Goal: Task Accomplishment & Management: Use online tool/utility

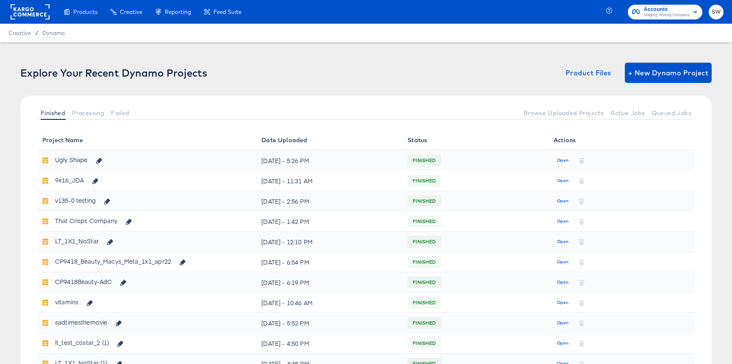
click at [137, 66] on div "Explore Your Recent Dynamo Projects Product Files + New Dynamo Project" at bounding box center [365, 73] width 691 height 20
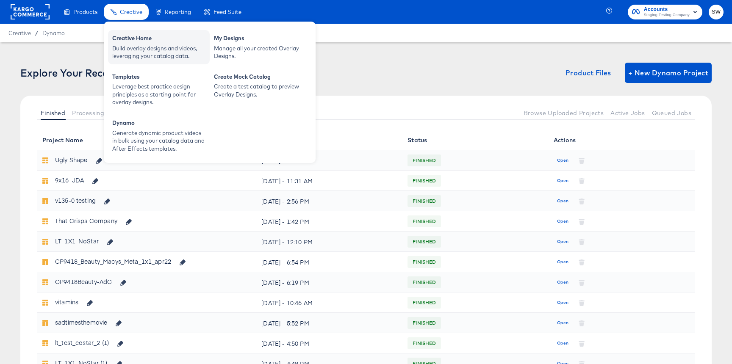
click at [140, 49] on div "Build overlay designs and videos, leveraging your catalog data." at bounding box center [158, 52] width 93 height 16
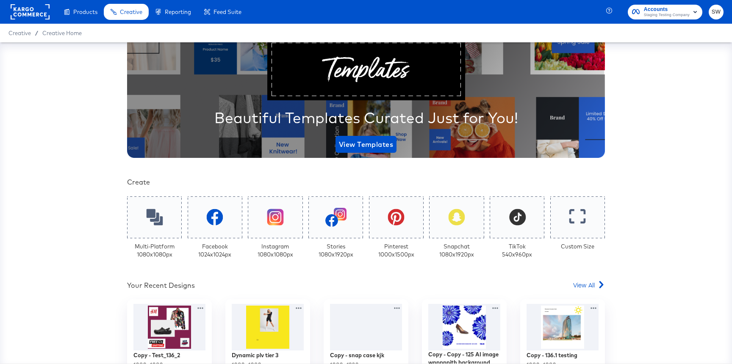
scroll to position [86, 0]
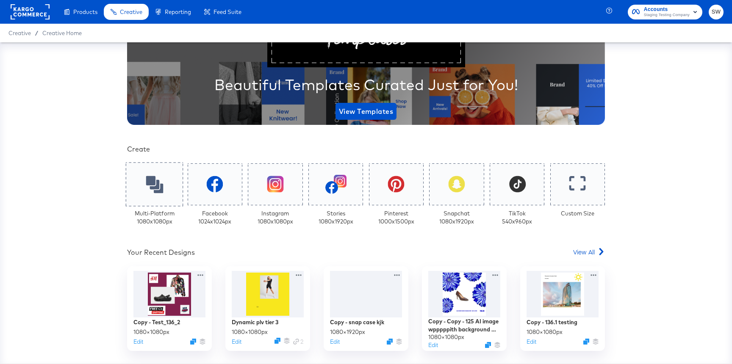
click at [163, 176] on icon at bounding box center [154, 184] width 17 height 17
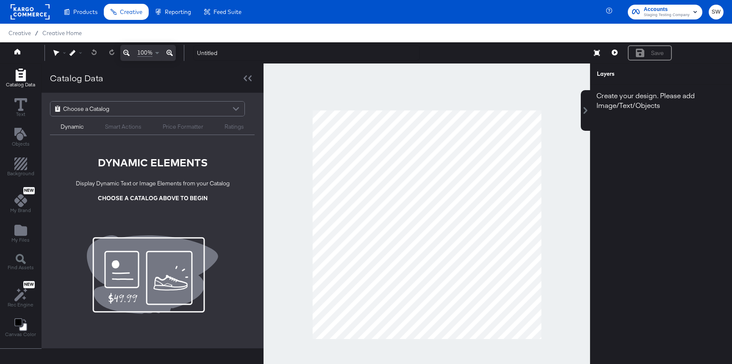
click at [133, 109] on div "Choose a Catalog" at bounding box center [147, 109] width 194 height 14
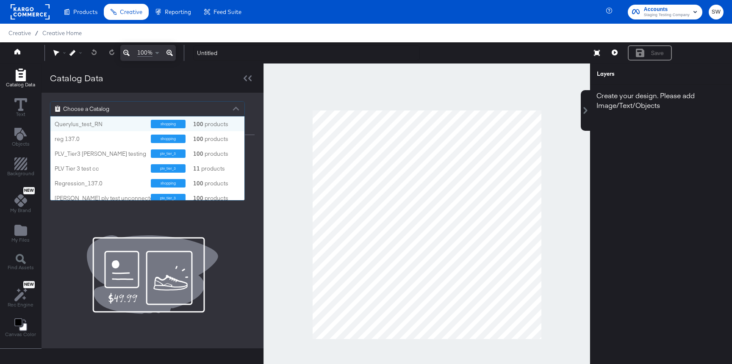
scroll to position [84, 194]
click at [98, 122] on div "Querylus_test_RN" at bounding box center [100, 124] width 90 height 8
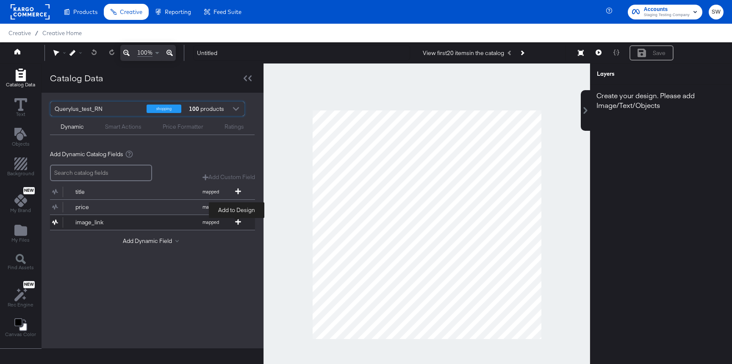
click at [237, 225] on span at bounding box center [238, 222] width 8 height 7
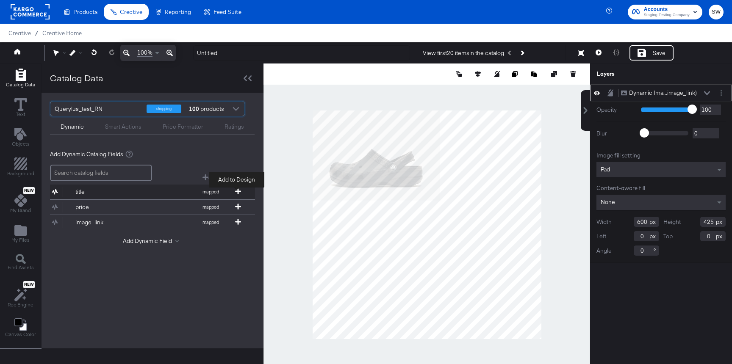
click at [237, 189] on icon at bounding box center [238, 191] width 6 height 6
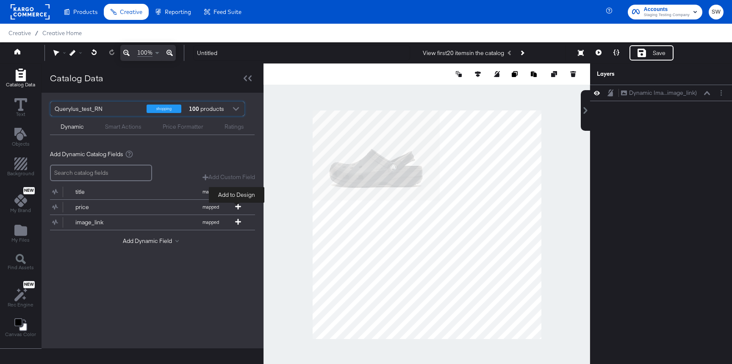
click at [238, 207] on icon at bounding box center [238, 207] width 6 height 6
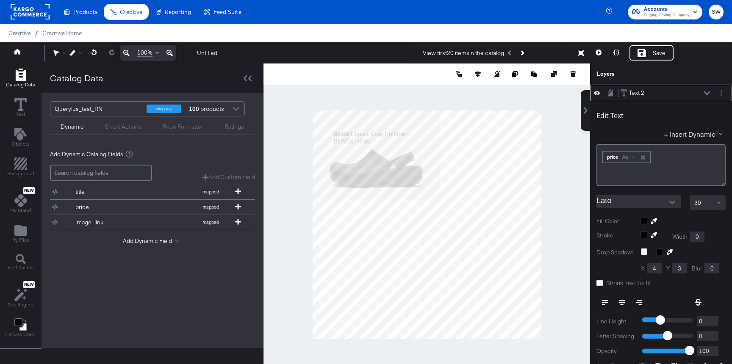
type input "128"
type input "970"
click at [647, 49] on div "Save" at bounding box center [651, 52] width 44 height 15
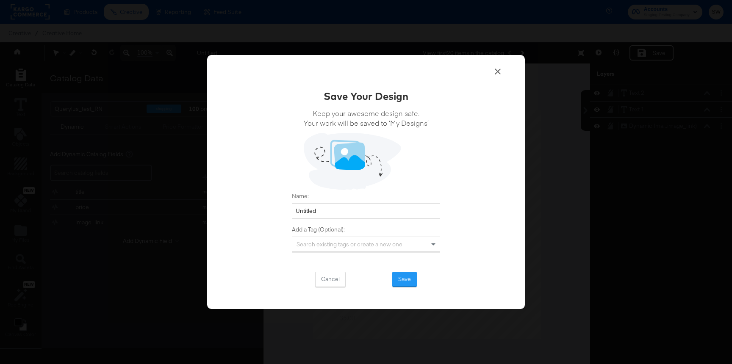
click at [360, 250] on div "Search existing tags or create a new one" at bounding box center [365, 244] width 147 height 14
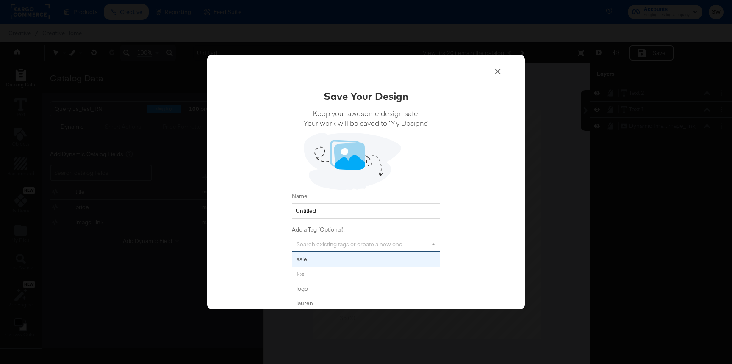
click at [360, 250] on div "Search existing tags or create a new one" at bounding box center [365, 244] width 147 height 14
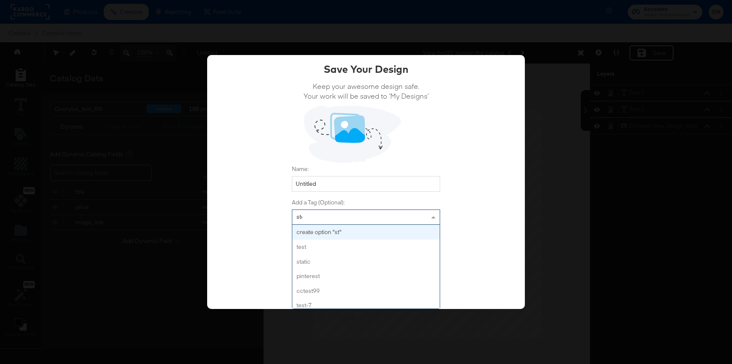
scroll to position [0, 0]
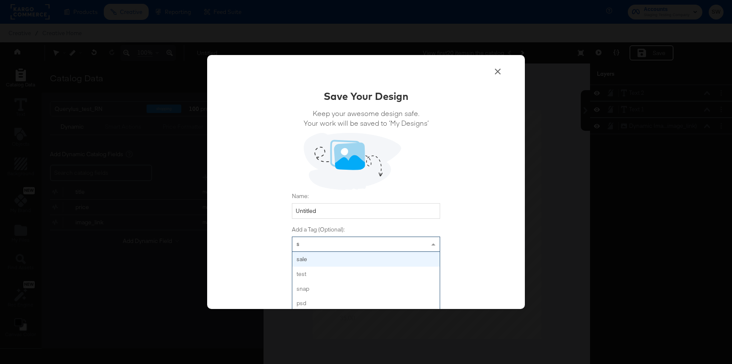
type input "sw"
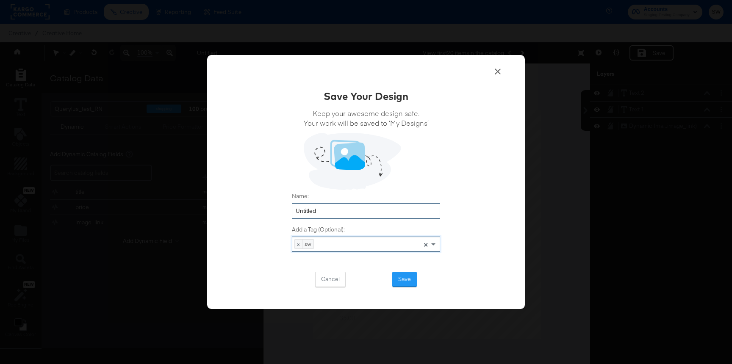
click at [328, 216] on input "Untitled" at bounding box center [366, 211] width 148 height 16
type input "Cloud"
click at [409, 280] on button "Save" at bounding box center [404, 279] width 25 height 15
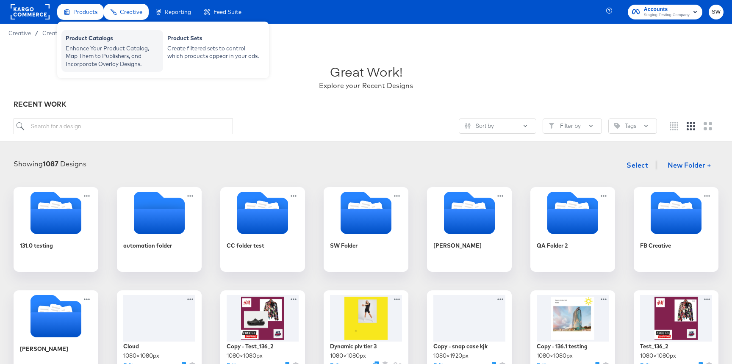
click at [94, 47] on div "Enhance Your Product Catalog, Map Them to Publishers, and Incorporate Overlay D…" at bounding box center [112, 56] width 93 height 24
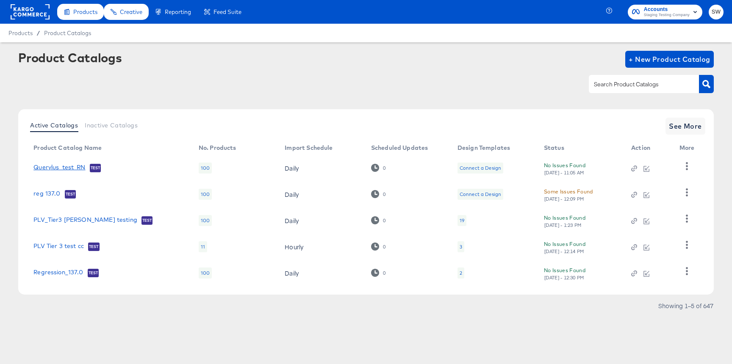
click at [53, 171] on link "Querylus_test_RN" at bounding box center [59, 168] width 52 height 8
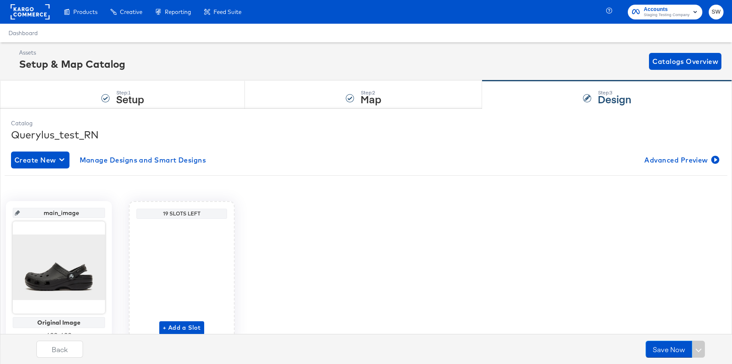
scroll to position [39, 0]
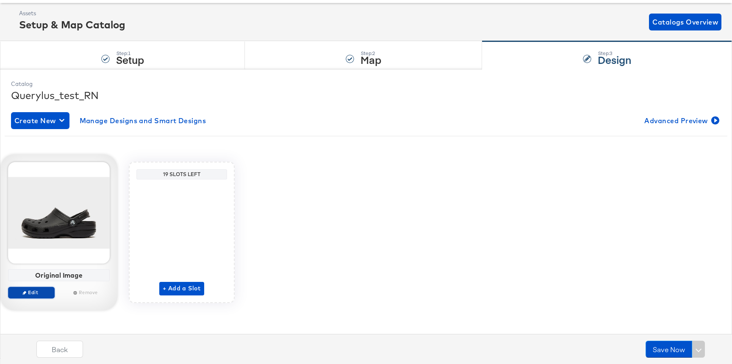
click at [30, 294] on span "Edit" at bounding box center [31, 292] width 39 height 6
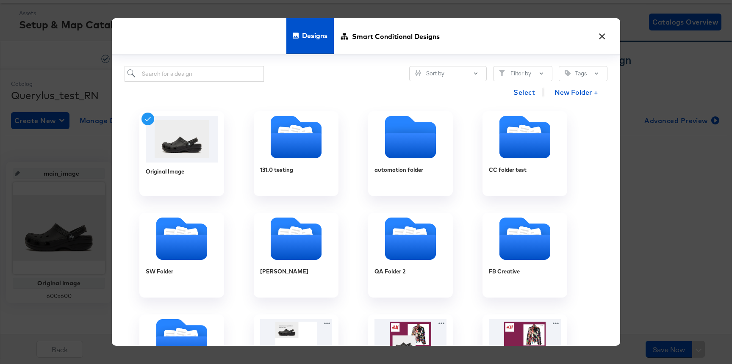
click at [605, 34] on button "×" at bounding box center [601, 34] width 15 height 15
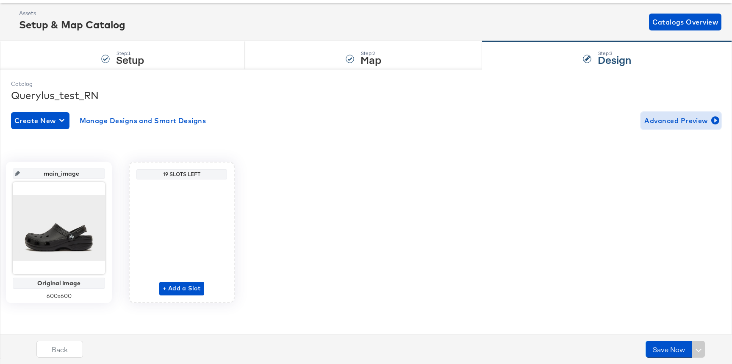
click at [659, 125] on span "Advanced Preview" at bounding box center [680, 121] width 73 height 12
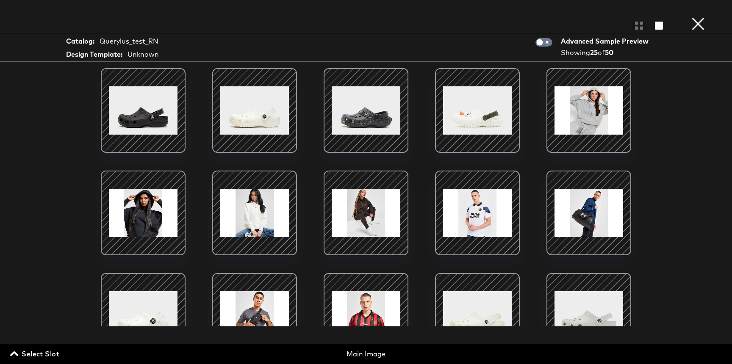
scroll to position [271, 0]
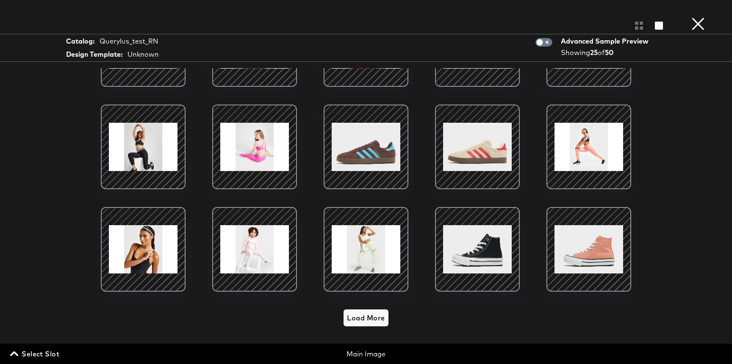
click at [696, 17] on button "×" at bounding box center [697, 8] width 17 height 17
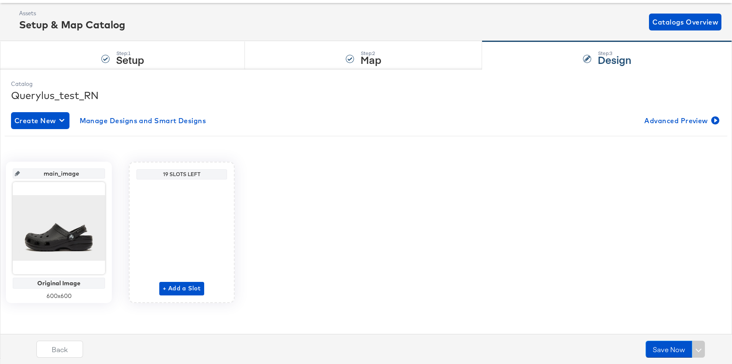
click at [638, 120] on div "Create New Manage Designs and Smart Designs Advanced Preview" at bounding box center [366, 120] width 710 height 17
click at [658, 120] on span "Advanced Preview" at bounding box center [680, 121] width 73 height 12
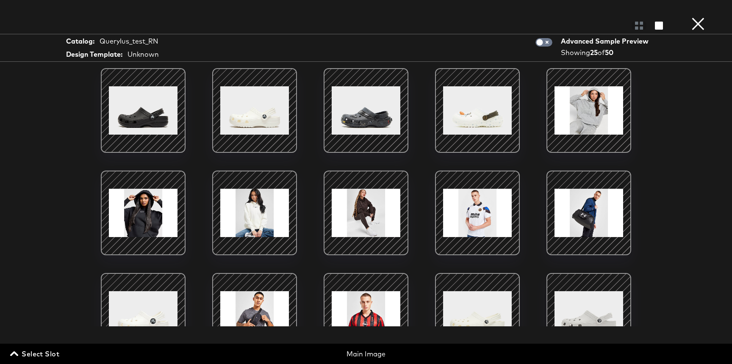
click at [701, 17] on button "×" at bounding box center [697, 8] width 17 height 17
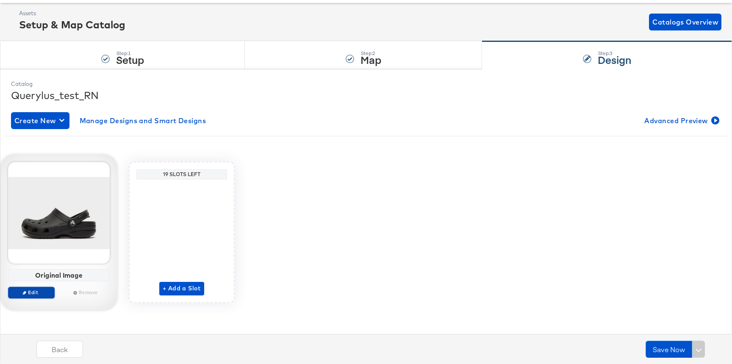
click at [38, 295] on span "Edit" at bounding box center [31, 292] width 39 height 6
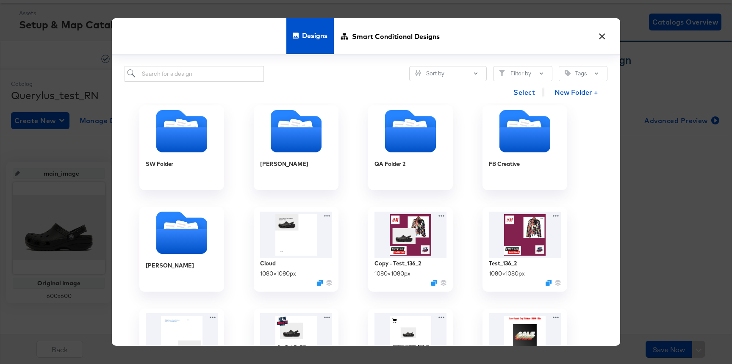
scroll to position [110, 0]
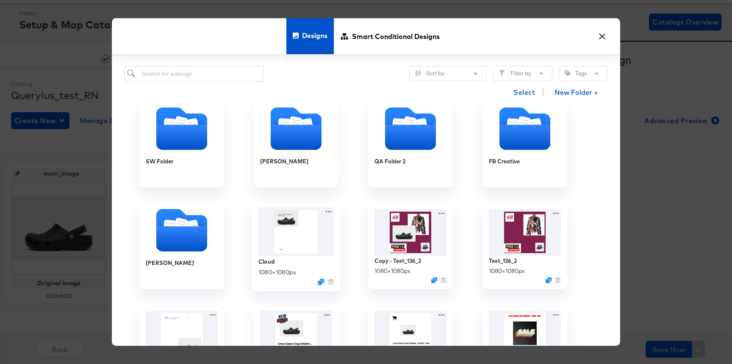
click at [273, 218] on img at bounding box center [296, 231] width 76 height 49
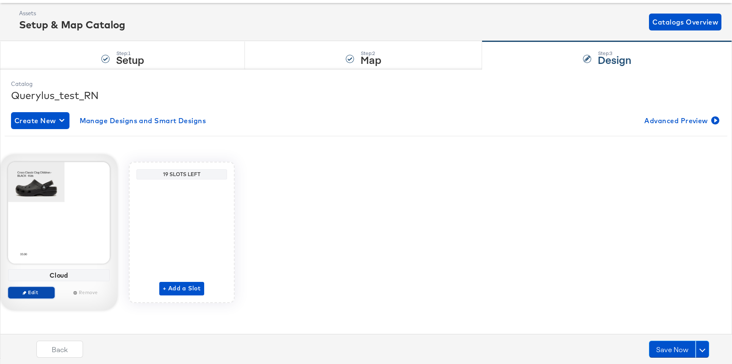
click at [30, 294] on span "Edit" at bounding box center [31, 292] width 39 height 6
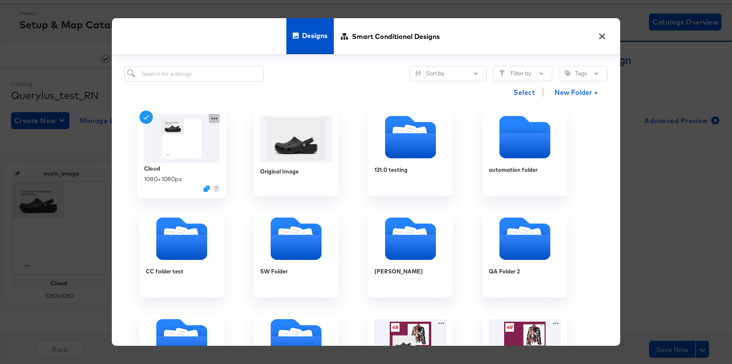
click at [211, 117] on icon at bounding box center [214, 118] width 11 height 9
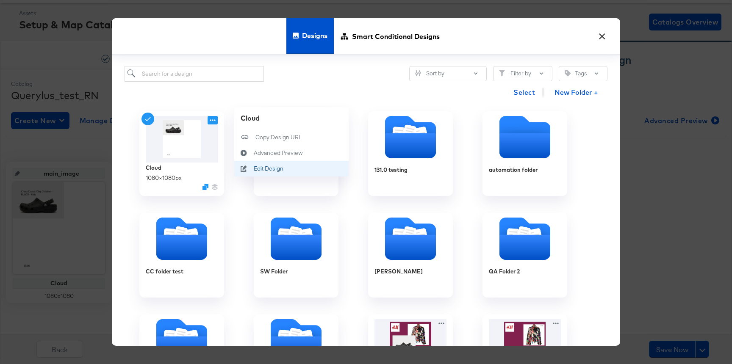
click at [254, 169] on div "Edit Design Edit Design" at bounding box center [254, 169] width 0 height 0
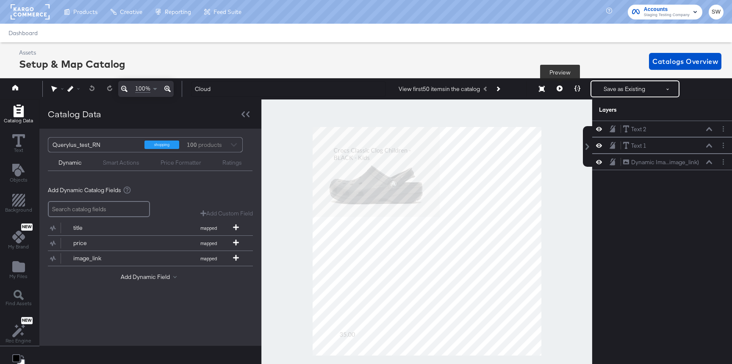
click at [556, 91] on button at bounding box center [559, 88] width 18 height 17
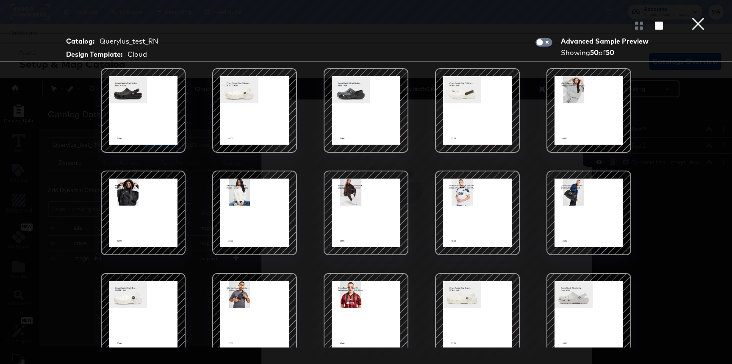
click at [449, 206] on div at bounding box center [477, 213] width 72 height 72
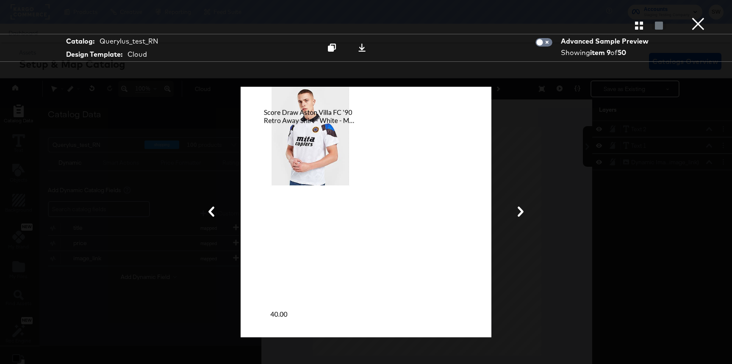
click at [518, 216] on icon at bounding box center [520, 212] width 6 height 10
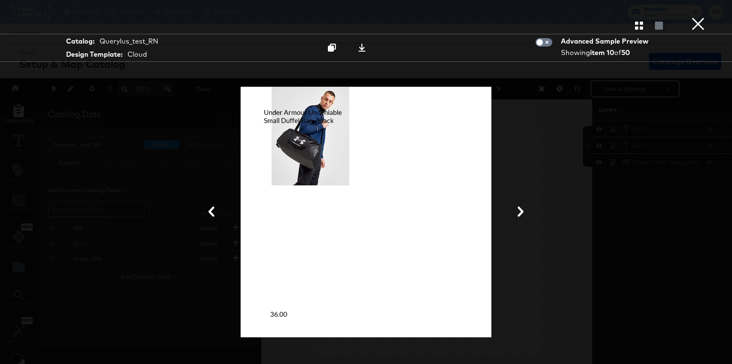
click at [510, 224] on div at bounding box center [365, 211] width 635 height 279
click at [704, 17] on button "×" at bounding box center [697, 8] width 17 height 17
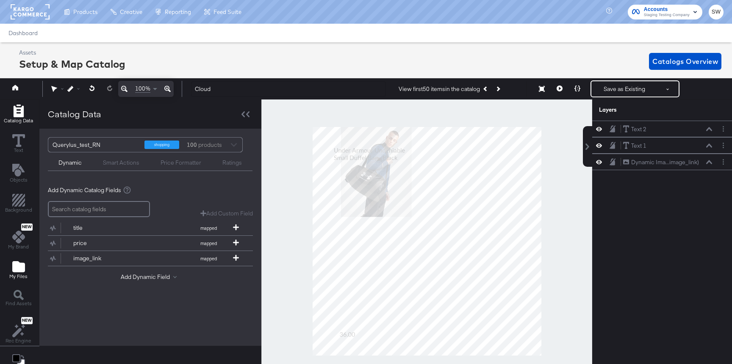
click at [17, 271] on icon "Add Files" at bounding box center [18, 266] width 13 height 11
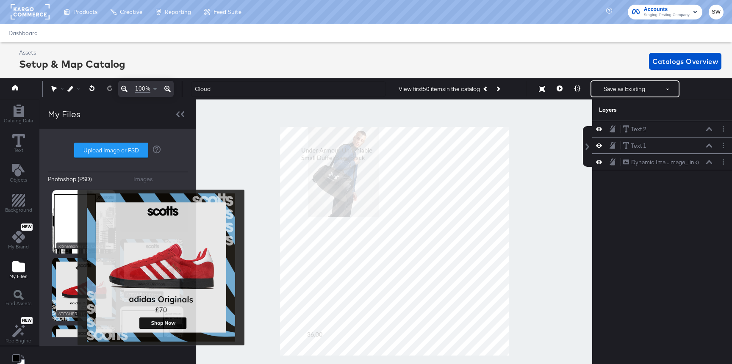
click at [76, 268] on img at bounding box center [84, 290] width 64 height 64
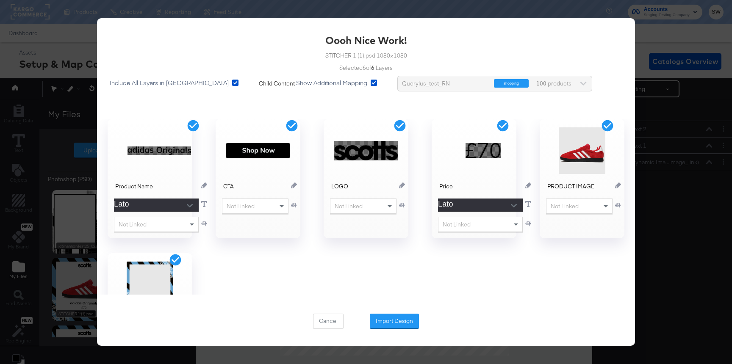
click at [293, 325] on div "Oooh Nice Work! STITCHER 1 (1).psd 1080 × 1080 Selected 6 of 6 Layers Include A…" at bounding box center [366, 182] width 538 height 328
click at [319, 323] on button "Cancel" at bounding box center [328, 321] width 30 height 15
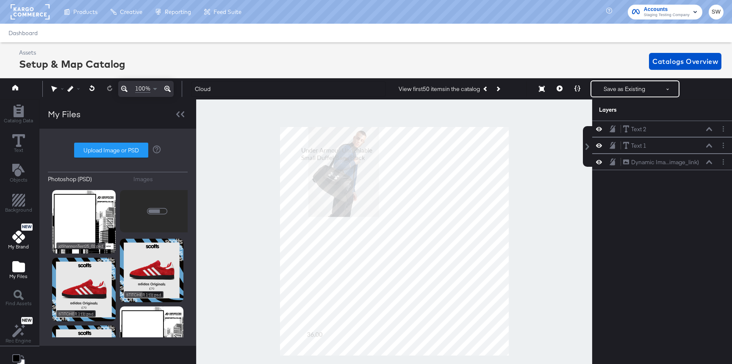
click at [30, 239] on button "New My Brand" at bounding box center [18, 236] width 31 height 31
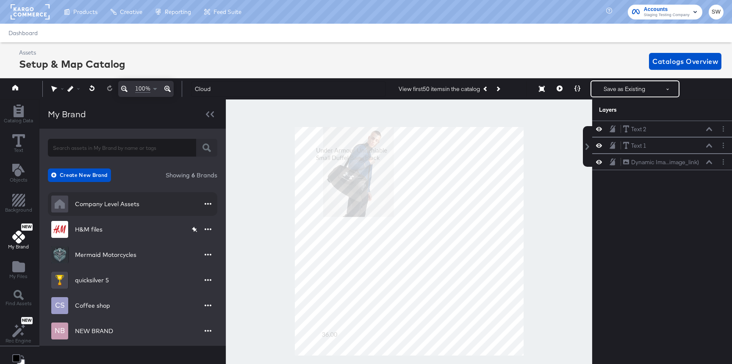
click at [122, 207] on div "Company Level Assets" at bounding box center [107, 204] width 64 height 8
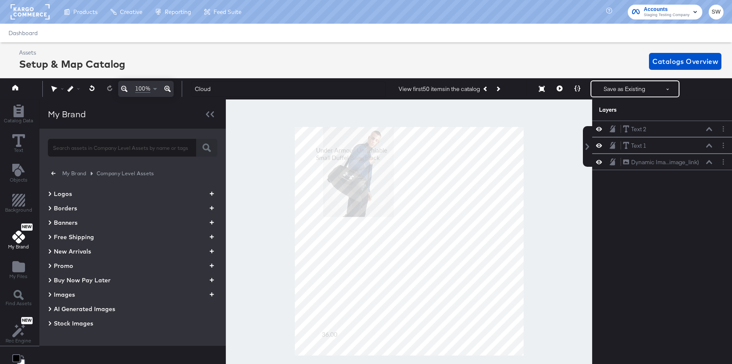
click at [48, 193] on icon at bounding box center [50, 194] width 4 height 10
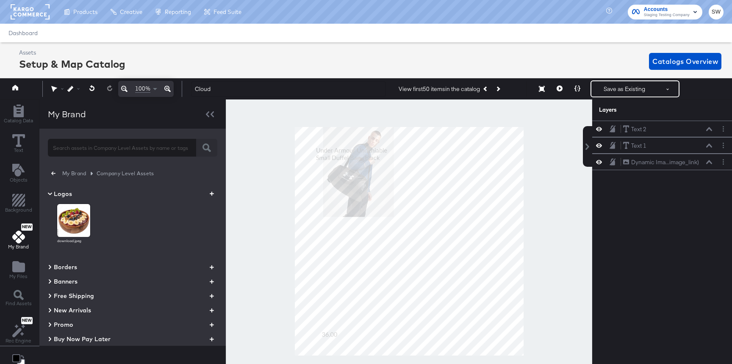
click at [211, 196] on icon "button" at bounding box center [212, 194] width 4 height 8
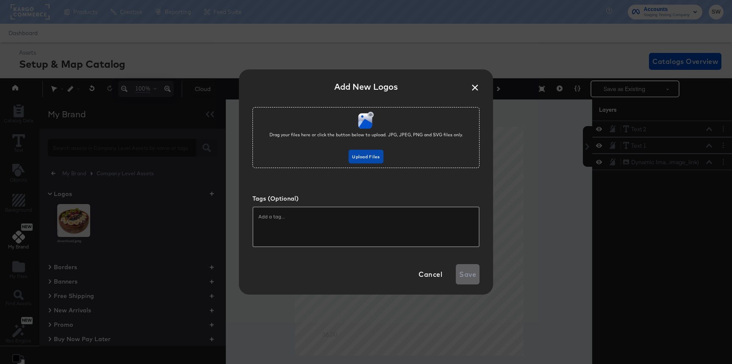
click at [378, 155] on span "Upload Files" at bounding box center [366, 157] width 28 height 8
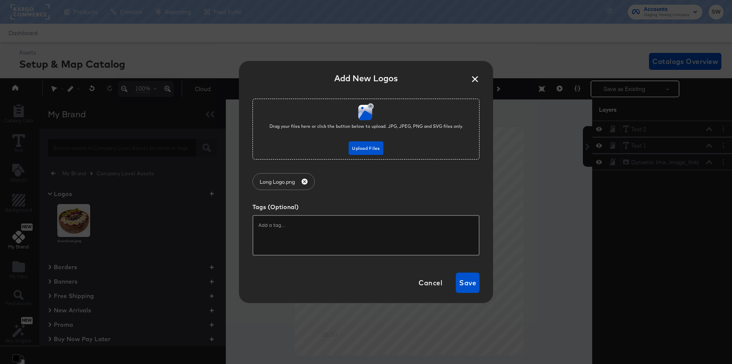
click at [339, 243] on div at bounding box center [365, 235] width 227 height 41
type input "vitamin"
click at [473, 283] on span "Save" at bounding box center [467, 283] width 17 height 12
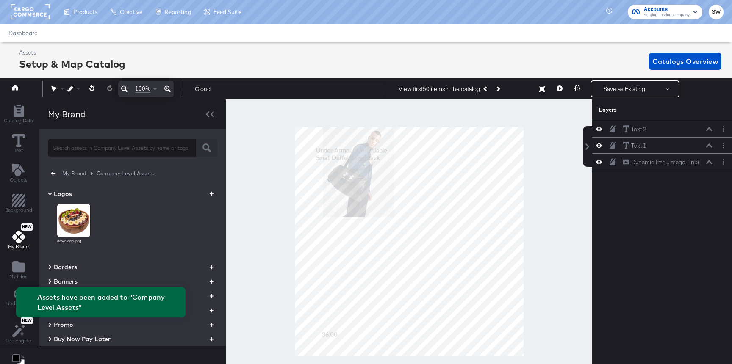
click at [55, 193] on span "Logos" at bounding box center [63, 194] width 18 height 8
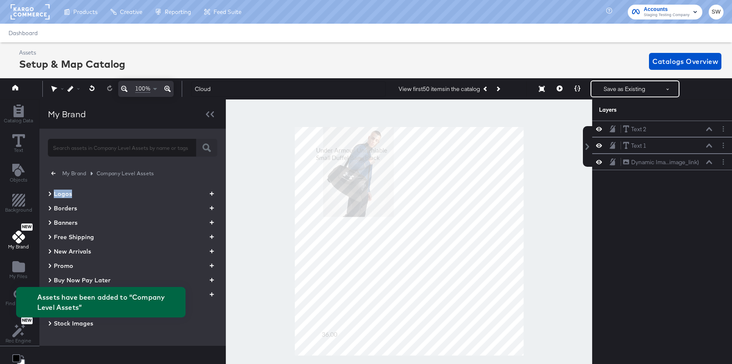
click at [55, 193] on span "Logos" at bounding box center [63, 194] width 18 height 8
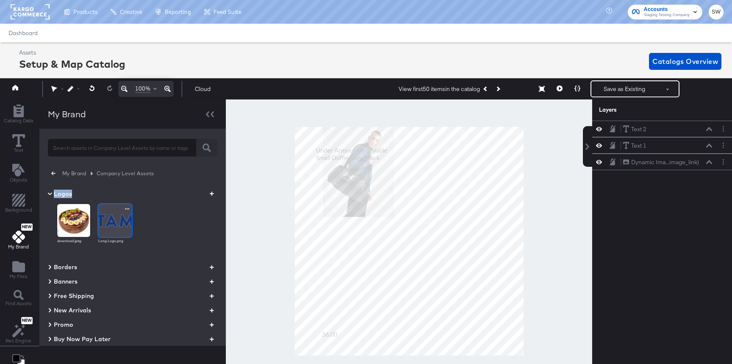
click at [110, 218] on img at bounding box center [114, 220] width 33 height 33
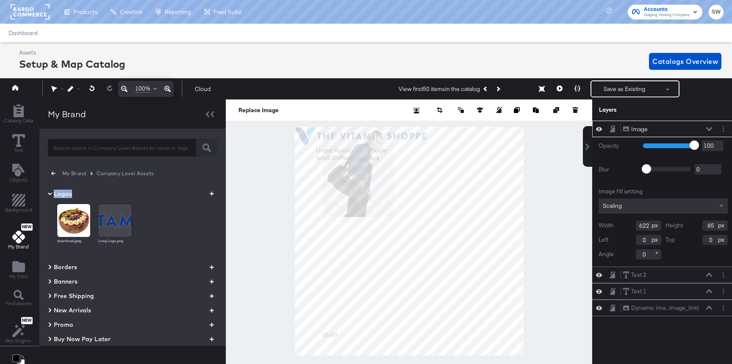
type input "392"
type input "488"
click at [17, 273] on div "My Files" at bounding box center [18, 269] width 18 height 19
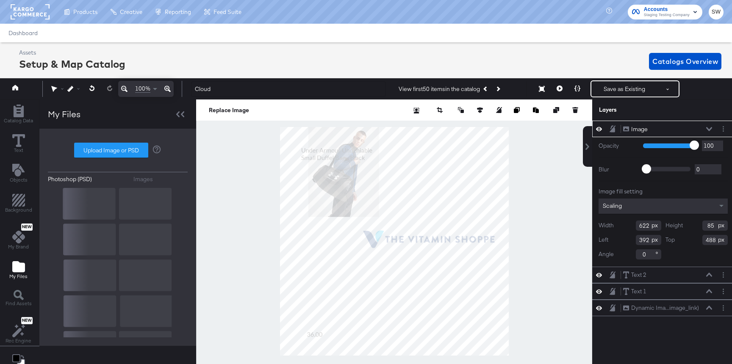
click at [173, 184] on div "Photoshop (PSD) Images Upload Image or PSD" at bounding box center [118, 237] width 140 height 200
click at [136, 184] on div "Photoshop (PSD) Images Upload Image or PSD" at bounding box center [118, 237] width 140 height 200
click at [137, 178] on div "Images" at bounding box center [142, 179] width 19 height 8
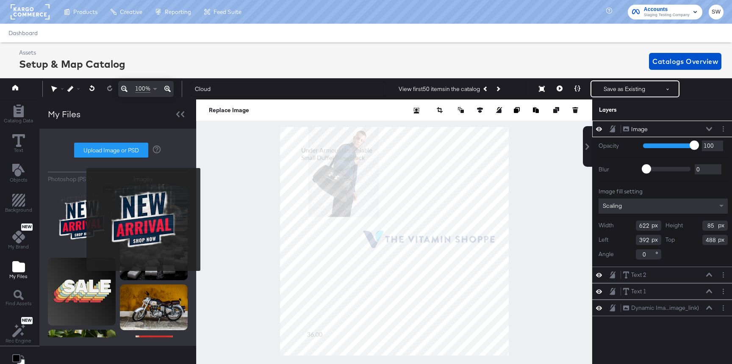
click at [85, 220] on img at bounding box center [82, 220] width 68 height 68
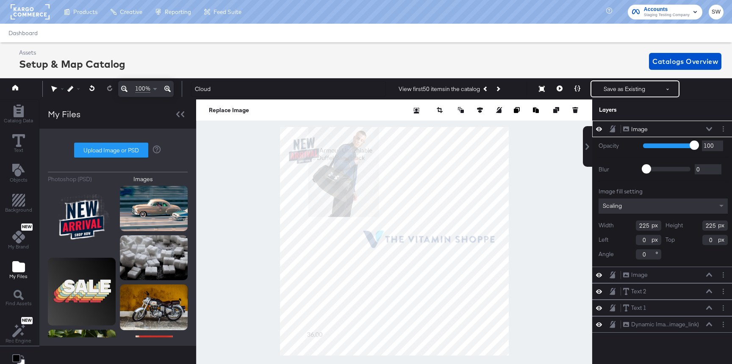
type input "500"
type input "48"
click at [122, 150] on label "Upload Image or PSD" at bounding box center [111, 150] width 73 height 14
click at [118, 150] on input "Upload Image or PSD" at bounding box center [118, 150] width 0 height 0
type input "C:\fakepath\9x16 product image.png"
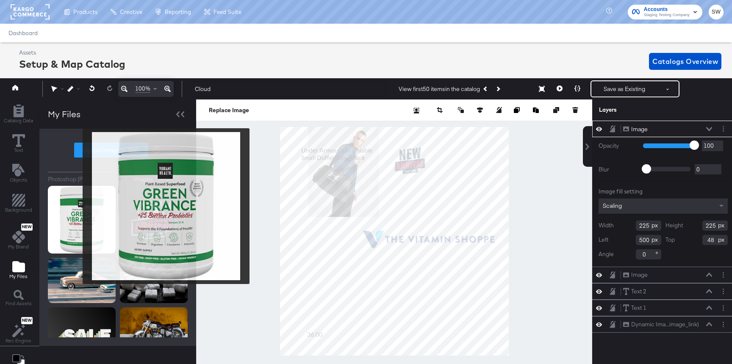
click at [81, 206] on img at bounding box center [82, 220] width 68 height 68
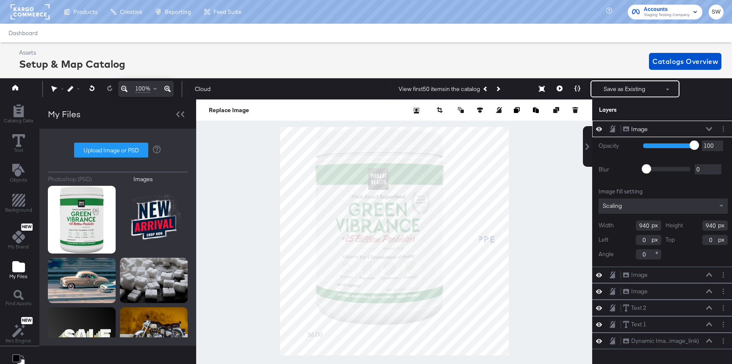
type input "325"
type input "615"
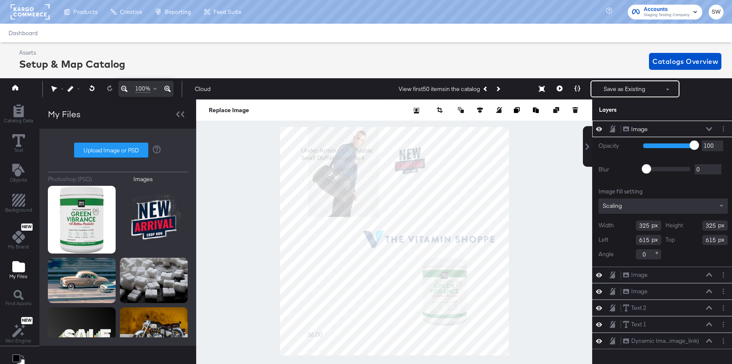
type input "289"
type input "553"
click at [561, 214] on div at bounding box center [394, 242] width 396 height 284
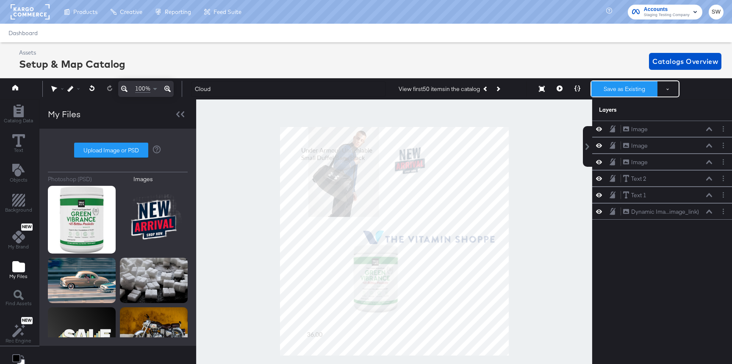
click at [619, 94] on button "Save as Existing" at bounding box center [624, 88] width 66 height 15
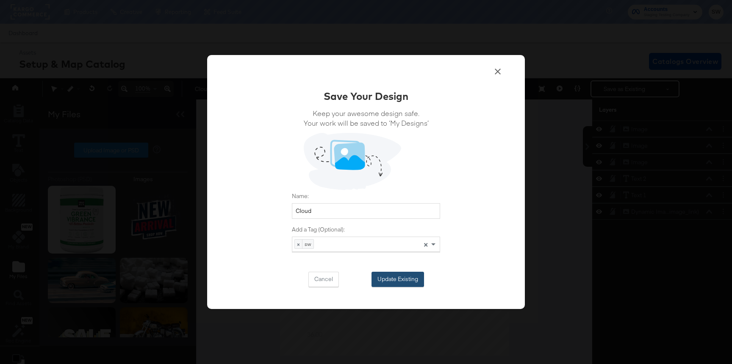
click at [394, 279] on button "Update Existing" at bounding box center [397, 279] width 53 height 15
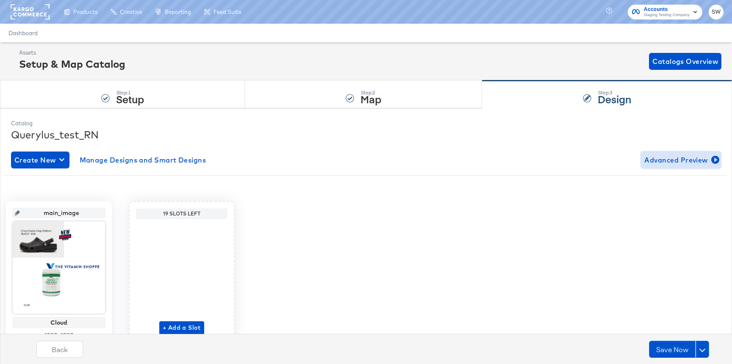
click at [683, 164] on span "Advanced Preview" at bounding box center [680, 160] width 73 height 12
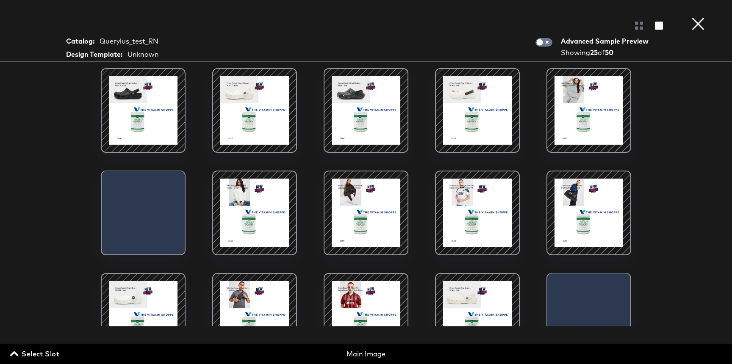
click at [700, 17] on button "×" at bounding box center [697, 8] width 17 height 17
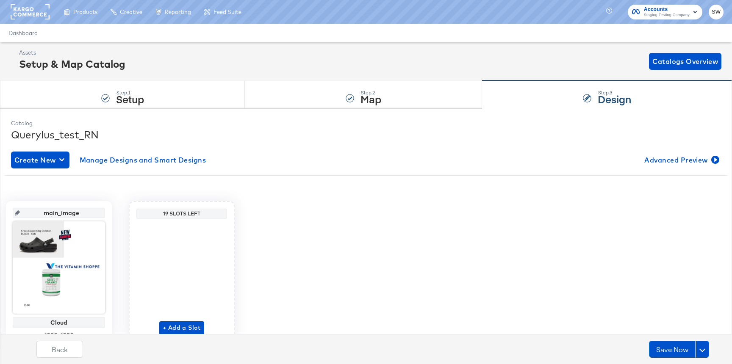
click at [27, 329] on div "Back Save Now" at bounding box center [373, 346] width 732 height 36
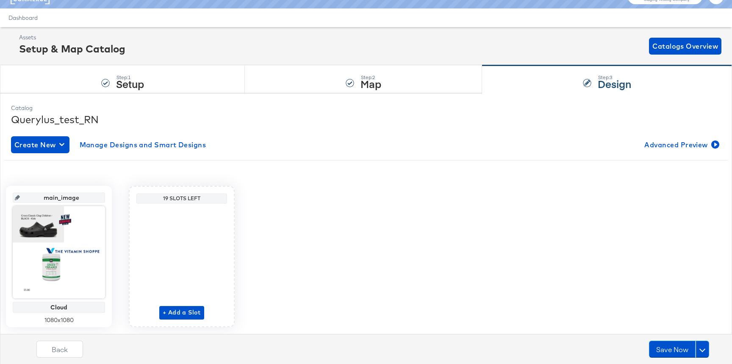
scroll to position [39, 0]
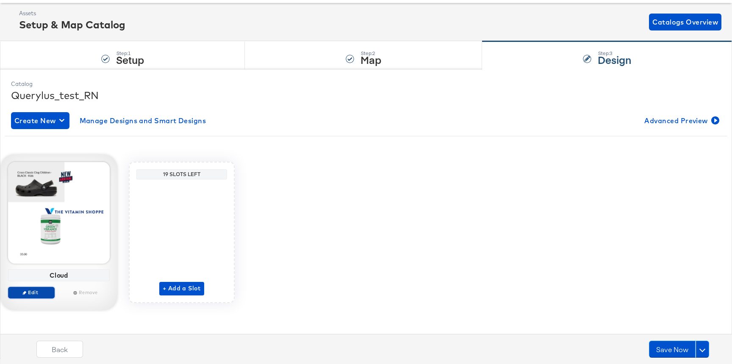
click at [31, 294] on span "Edit" at bounding box center [31, 292] width 39 height 6
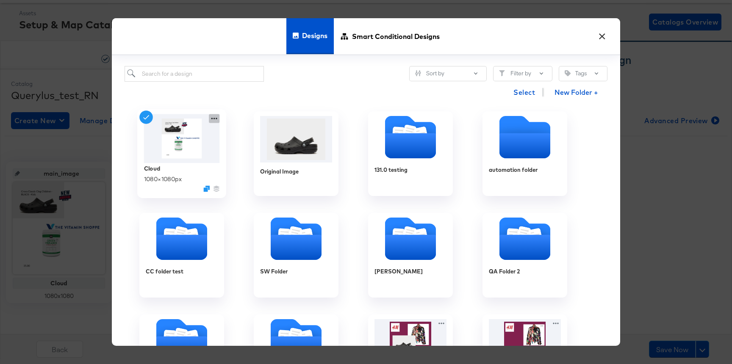
click at [217, 118] on icon at bounding box center [214, 118] width 11 height 9
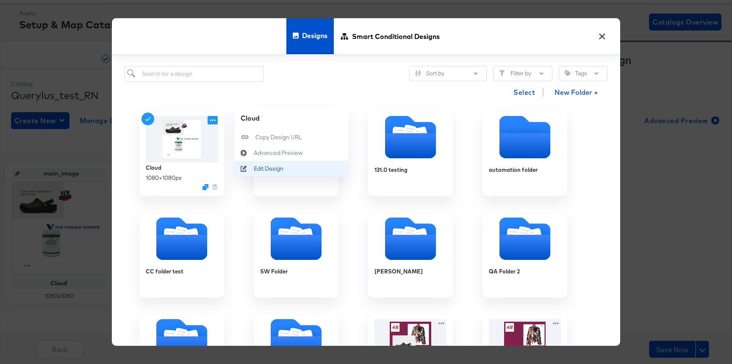
click at [254, 169] on div "Edit Design Edit Design" at bounding box center [254, 169] width 0 height 0
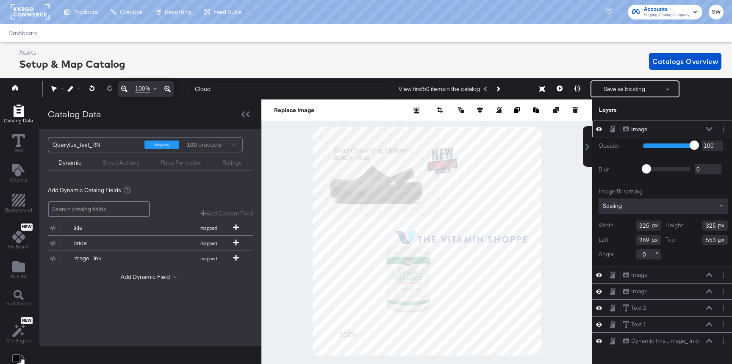
scroll to position [19, 0]
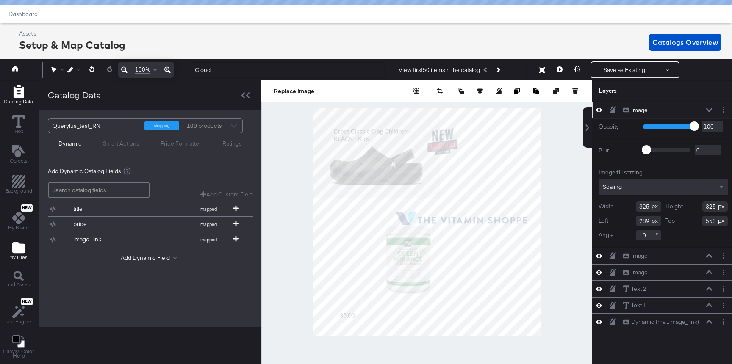
click at [20, 244] on icon "Add Files" at bounding box center [18, 247] width 13 height 11
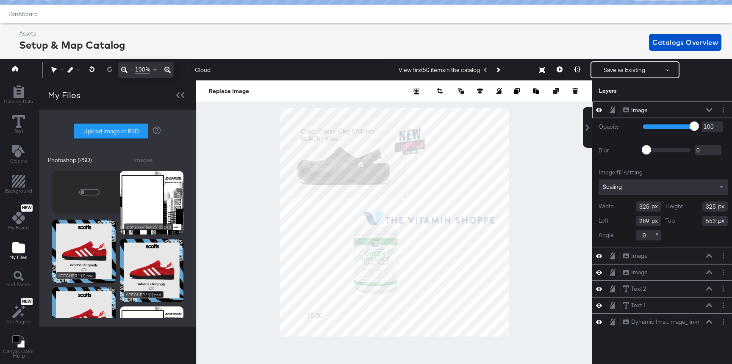
click at [146, 157] on div "Images" at bounding box center [142, 160] width 19 height 8
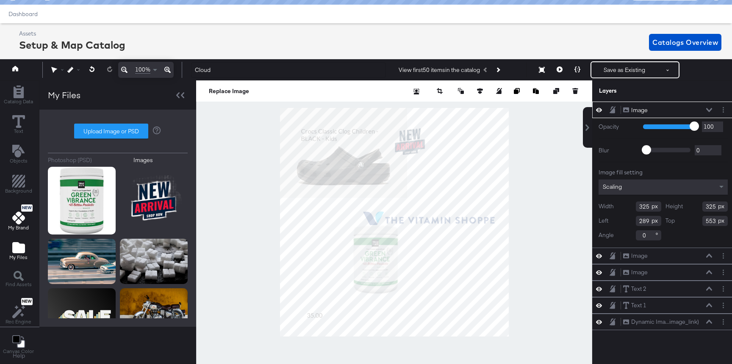
click at [11, 226] on span "My Brand" at bounding box center [18, 227] width 21 height 7
